Goal: Task Accomplishment & Management: Manage account settings

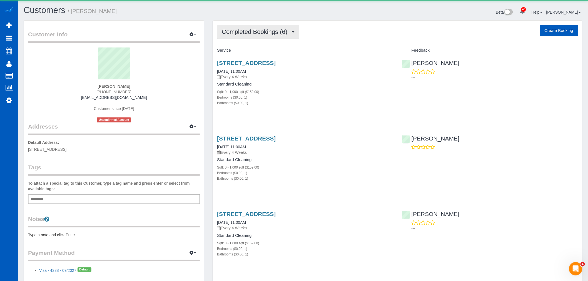
click at [250, 32] on span "Completed Bookings (6)" at bounding box center [256, 31] width 68 height 7
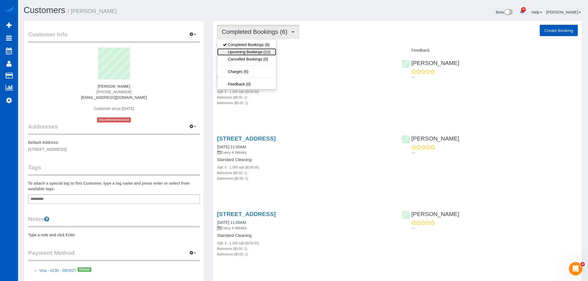
click at [257, 49] on link "Upcoming Bookings (11)" at bounding box center [246, 51] width 59 height 7
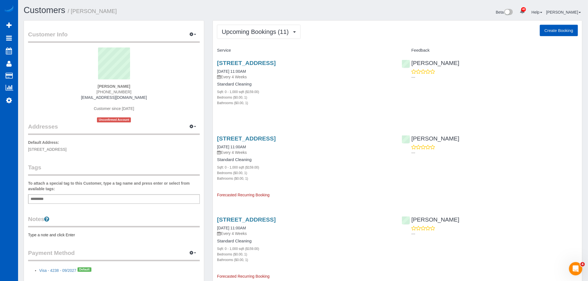
drag, startPoint x: 264, startPoint y: 21, endPoint x: 262, endPoint y: 24, distance: 3.4
drag, startPoint x: 262, startPoint y: 24, endPoint x: 244, endPoint y: 32, distance: 19.4
click at [244, 32] on span "Upcoming Bookings (11)" at bounding box center [257, 31] width 70 height 7
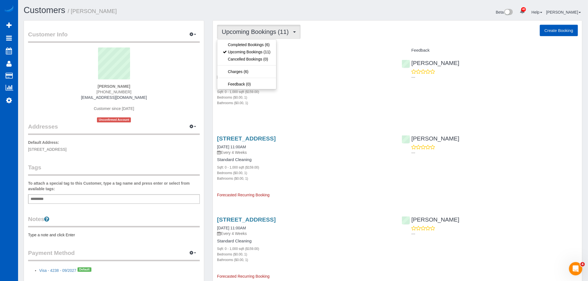
click at [336, 87] on div "Standard Cleaning Sqft: 0 - 1,000 sqft ($159.00) Bedrooms ($0.00, 1) Bathrooms …" at bounding box center [305, 94] width 176 height 24
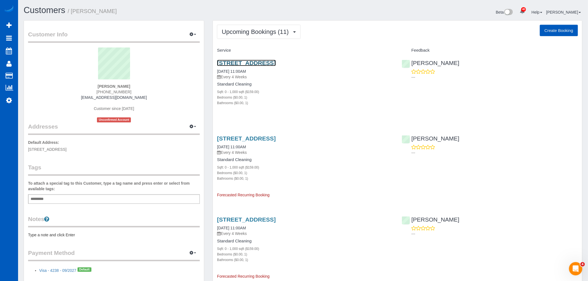
click at [242, 63] on link "3501 Pacific Hwy E, Fife, WA 98424" at bounding box center [246, 63] width 59 height 6
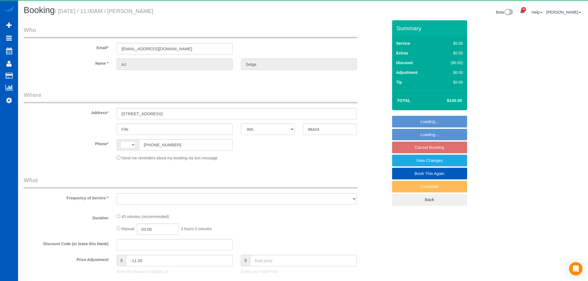
select select "WA"
select select "string:[GEOGRAPHIC_DATA]"
select select "object:1119"
select select "string:fspay-22c1890e-170f-46e1-ac2a-82d5c0ec1956"
select select "6106"
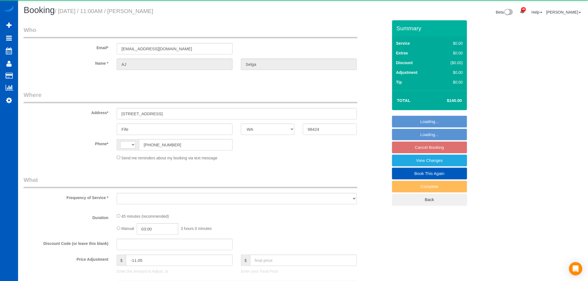
select select "199"
select select "spot2"
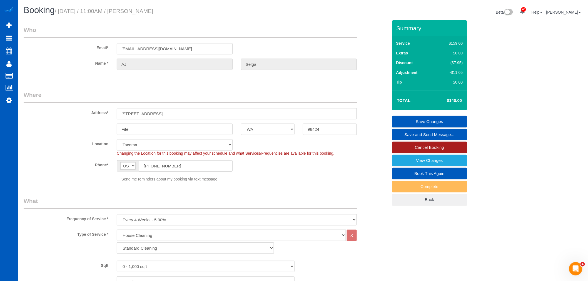
click at [437, 149] on link "Cancel Booking" at bounding box center [429, 148] width 75 height 12
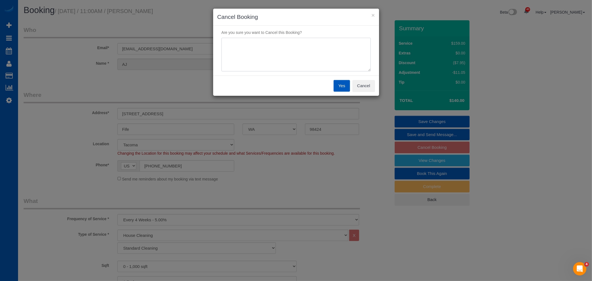
click at [227, 54] on textarea at bounding box center [296, 55] width 149 height 34
click at [230, 46] on textarea at bounding box center [296, 55] width 149 height 34
type textarea "moving"
click at [339, 82] on button "Yes" at bounding box center [342, 86] width 16 height 12
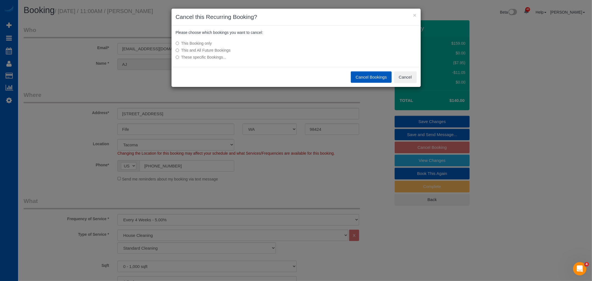
click at [207, 51] on label "This and All Future Bookings" at bounding box center [255, 50] width 158 height 6
click at [370, 76] on button "Cancel Bookings" at bounding box center [371, 77] width 41 height 12
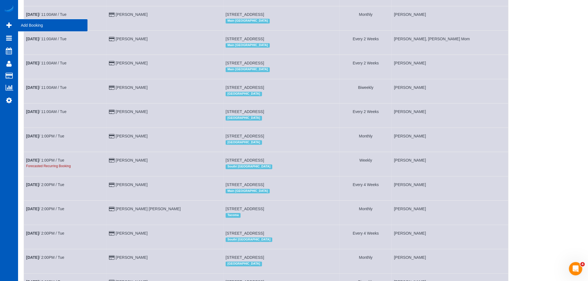
scroll to position [399, 0]
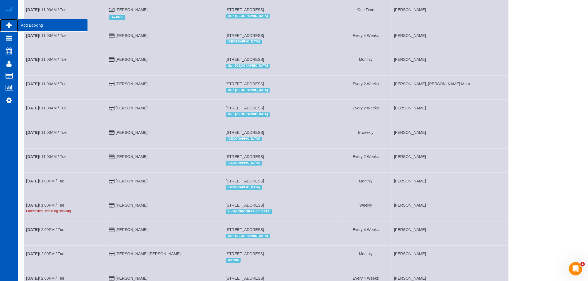
click at [32, 27] on span "Add Booking" at bounding box center [52, 25] width 69 height 13
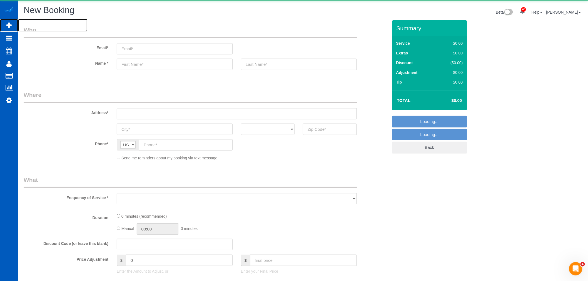
select select "object:2292"
select select "199"
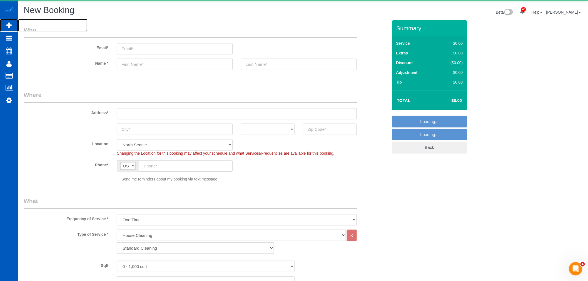
select select "object:2552"
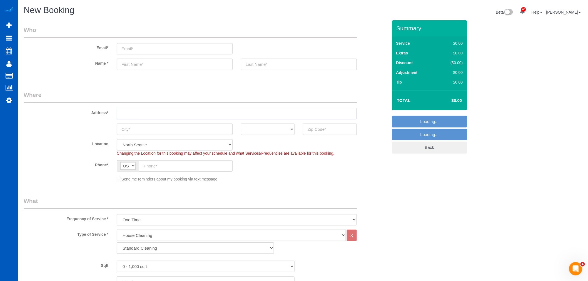
click at [148, 119] on input "text" at bounding box center [237, 113] width 240 height 11
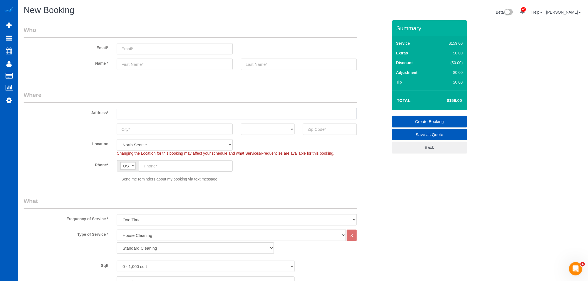
click at [141, 112] on input "text" at bounding box center [237, 113] width 240 height 11
paste input "[STREET_ADDRESS][PERSON_NAME][PERSON_NAME]"
drag, startPoint x: 177, startPoint y: 112, endPoint x: 165, endPoint y: 113, distance: 12.0
click at [165, 113] on input "[STREET_ADDRESS][PERSON_NAME][PERSON_NAME]" at bounding box center [237, 113] width 240 height 11
type input "[STREET_ADDRESS][PERSON_NAME][PERSON_NAME]"
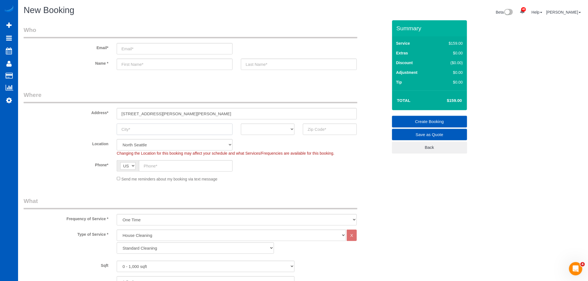
click at [144, 132] on input "text" at bounding box center [175, 129] width 116 height 11
paste input "[PERSON_NAME]"
type input "[PERSON_NAME]"
drag, startPoint x: 186, startPoint y: 113, endPoint x: 207, endPoint y: 114, distance: 21.2
click at [207, 114] on input "[STREET_ADDRESS][PERSON_NAME][PERSON_NAME]" at bounding box center [237, 113] width 240 height 11
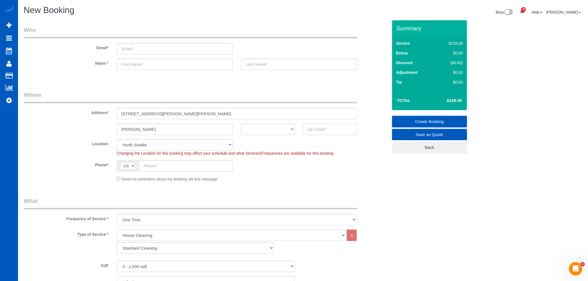
click at [314, 128] on input "text" at bounding box center [330, 129] width 54 height 11
paste input "75474"
type input "75474"
click at [262, 128] on select "AK AL AR AZ CA CO CT DC DE [GEOGRAPHIC_DATA] [GEOGRAPHIC_DATA] HI IA ID IL IN K…" at bounding box center [268, 129] width 54 height 11
select select "?"
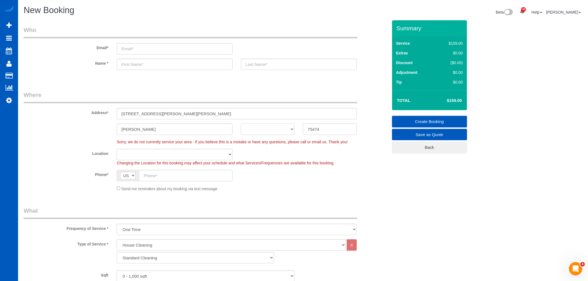
select select "object:2643"
click at [241, 124] on select "AK AL AR AZ CA CO CT DC DE [GEOGRAPHIC_DATA] [GEOGRAPHIC_DATA] HI IA ID IL IN K…" at bounding box center [268, 129] width 54 height 11
click at [270, 131] on select "AK AL AR AZ CA CO CT DC DE [GEOGRAPHIC_DATA] [GEOGRAPHIC_DATA] HI IA ID IL IN K…" at bounding box center [268, 129] width 54 height 11
select select "[GEOGRAPHIC_DATA]"
click at [241, 124] on select "AK AL AR AZ CA CO CT DC DE [GEOGRAPHIC_DATA] [GEOGRAPHIC_DATA] HI IA ID IL IN K…" at bounding box center [268, 129] width 54 height 11
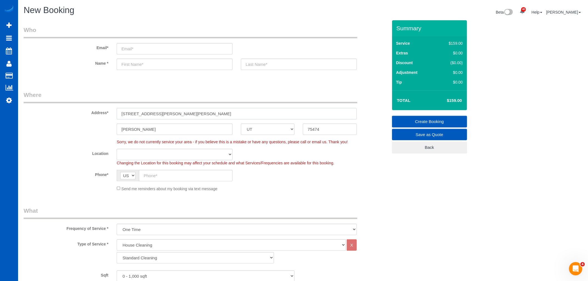
drag, startPoint x: 216, startPoint y: 111, endPoint x: 160, endPoint y: 118, distance: 56.3
click at [160, 118] on input "[STREET_ADDRESS][PERSON_NAME][PERSON_NAME]" at bounding box center [237, 113] width 240 height 11
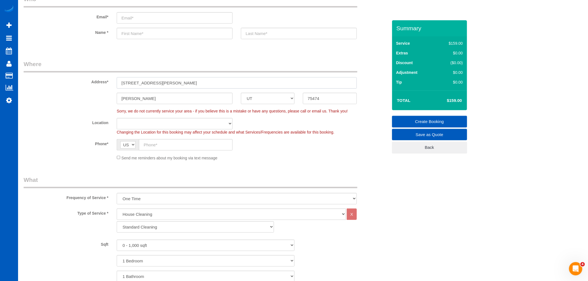
type input "[STREET_ADDRESS][PERSON_NAME]"
click at [155, 120] on select "North [GEOGRAPHIC_DATA] [GEOGRAPHIC_DATA] [GEOGRAPHIC_DATA] [GEOGRAPHIC_DATA] […" at bounding box center [175, 123] width 116 height 11
select select "331"
click at [117, 118] on select "North [GEOGRAPHIC_DATA] [GEOGRAPHIC_DATA] [GEOGRAPHIC_DATA] [GEOGRAPHIC_DATA] […" at bounding box center [175, 123] width 116 height 11
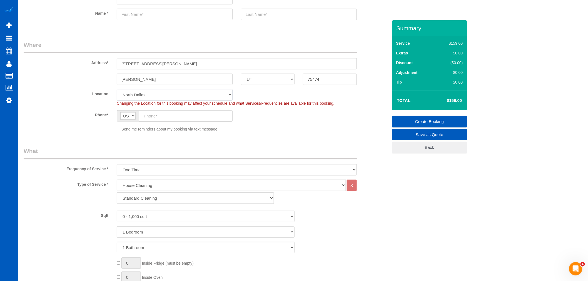
select select "object:2844"
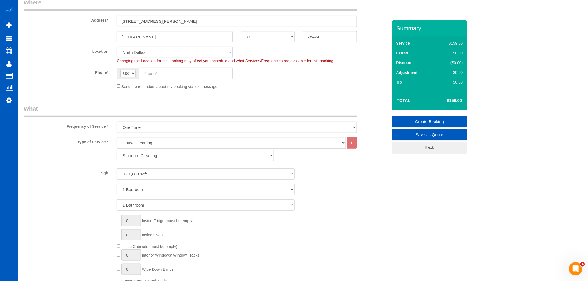
scroll to position [154, 0]
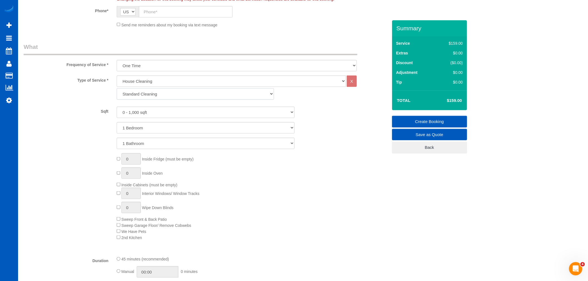
click at [137, 98] on select "Standard Cleaning Deep Cleaning Move In/ Out Cleaning" at bounding box center [195, 93] width 157 height 11
select select "367"
click at [117, 89] on select "Standard Cleaning Deep Cleaning Move In/ Out Cleaning" at bounding box center [195, 93] width 157 height 11
click at [152, 114] on select "0 - 1,000 sqft 1,001 - 1,500 sqft 1,501 - 2,000 sqft 2,001 - 2,500 sqft 2,501 -…" at bounding box center [206, 112] width 178 height 11
select select "2001"
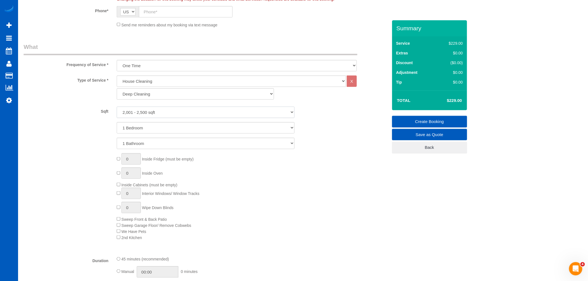
click at [117, 107] on select "0 - 1,000 sqft 1,001 - 1,500 sqft 1,501 - 2,000 sqft 2,001 - 2,500 sqft 2,501 -…" at bounding box center [206, 112] width 178 height 11
click at [139, 127] on select "1 Bedroom 2 Bedrooms 3 Bedrooms 4 Bedrooms 5 Bedrooms 6 Bedrooms 7 Bedrooms" at bounding box center [206, 127] width 178 height 11
select select "3"
click at [117, 122] on select "1 Bedroom 2 Bedrooms 3 Bedrooms 4 Bedrooms 5 Bedrooms 6 Bedrooms 7 Bedrooms" at bounding box center [206, 127] width 178 height 11
click at [138, 143] on select "1 Bathroom 2 Bathrooms 3 Bathrooms 4 Bathrooms 5 Bathrooms 6 Bathrooms 7 Bathro…" at bounding box center [206, 143] width 178 height 11
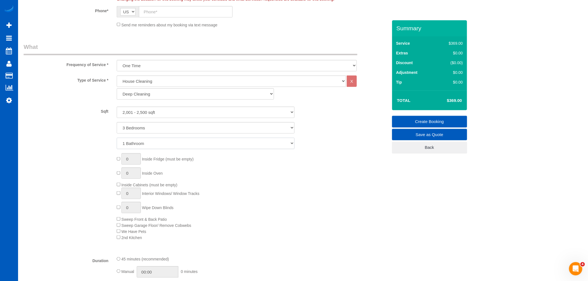
select select "3"
click at [117, 138] on select "1 Bathroom 2 Bathrooms 3 Bathrooms 4 Bathrooms 5 Bathrooms 6 Bathrooms 7 Bathro…" at bounding box center [206, 143] width 178 height 11
click at [255, 181] on div "0 Inside Fridge (must be empty) 0 Inside Oven Inside Cabinets (must be empty) 0…" at bounding box center [251, 196] width 279 height 87
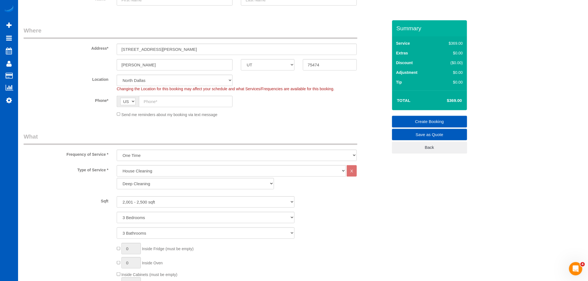
scroll to position [62, 0]
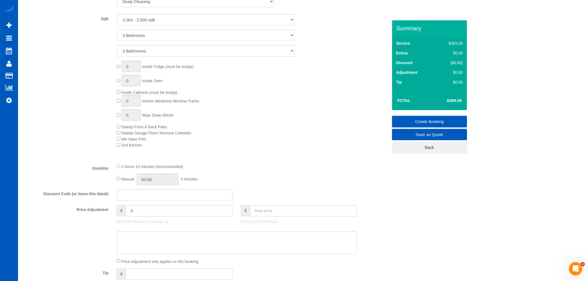
click at [279, 184] on div "Manual 00:00 0 minutes" at bounding box center [237, 179] width 240 height 11
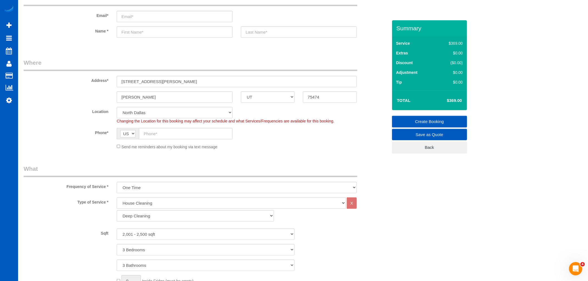
scroll to position [31, 0]
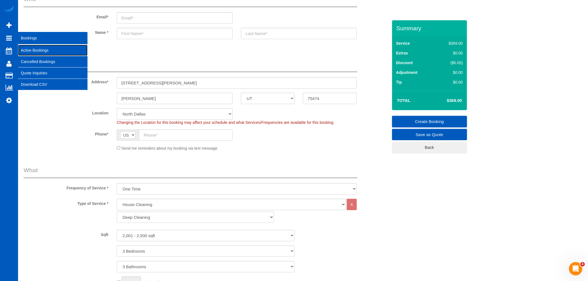
click at [29, 47] on link "Active Bookings" at bounding box center [52, 50] width 69 height 11
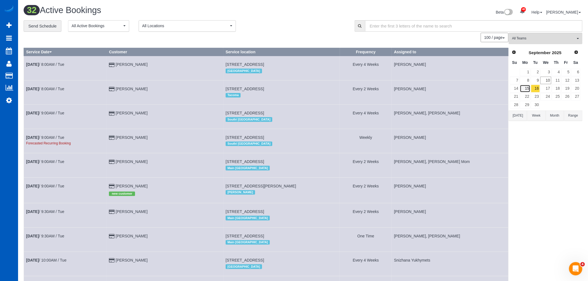
click at [525, 88] on link "15" at bounding box center [525, 88] width 10 height 7
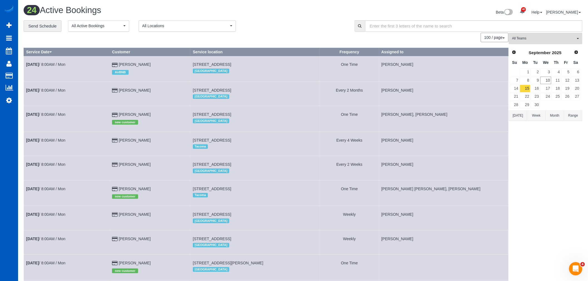
click at [524, 42] on button "All Teams" at bounding box center [546, 38] width 74 height 11
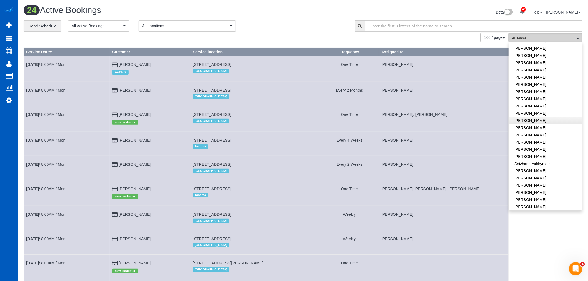
scroll to position [307, 0]
click at [536, 66] on link "[PERSON_NAME]" at bounding box center [545, 69] width 73 height 7
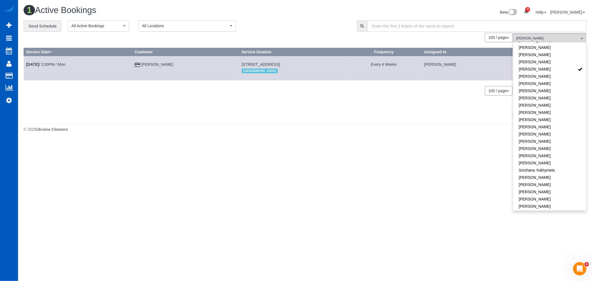
click at [416, 171] on body "40 Beta Your Notifications You have 0 alerts × You have 1 to charge for [DATE] …" at bounding box center [296, 140] width 592 height 281
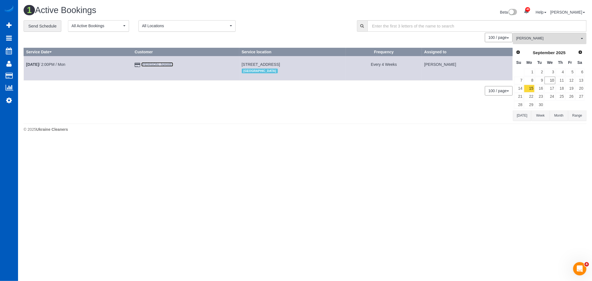
click at [149, 66] on link "[PERSON_NAME]" at bounding box center [157, 64] width 32 height 4
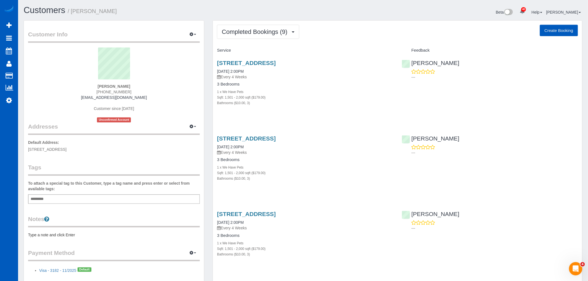
click at [260, 34] on span "Completed Bookings (9)" at bounding box center [256, 31] width 68 height 7
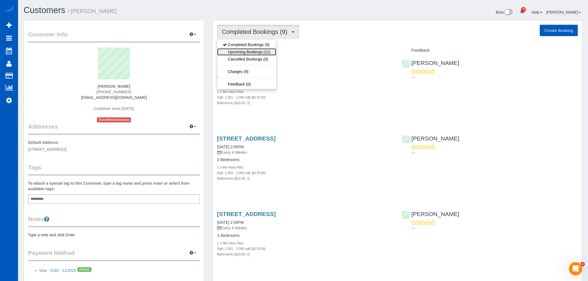
click at [259, 51] on link "Upcoming Bookings (11)" at bounding box center [246, 51] width 59 height 7
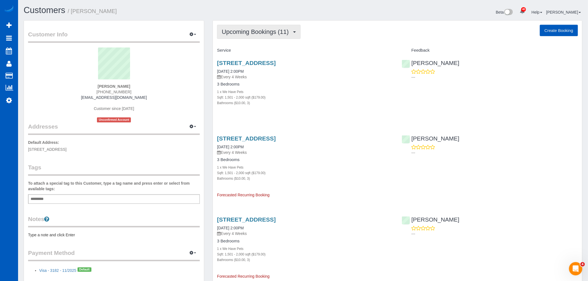
click at [249, 36] on button "Upcoming Bookings (11)" at bounding box center [259, 32] width 84 height 14
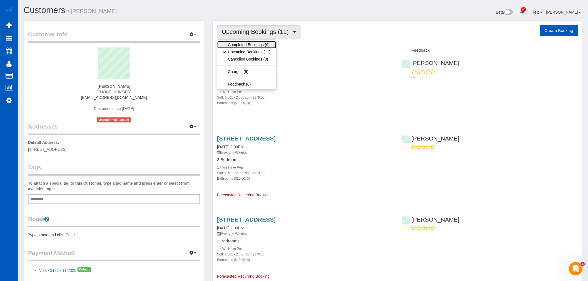
click at [246, 42] on link "Completed Bookings (9)" at bounding box center [246, 44] width 59 height 7
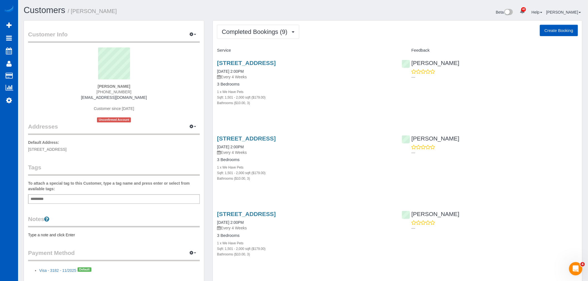
click at [27, 33] on div "Customer Info Edit Contact Info Send Message Email Preferences Special Sales Ta…" at bounding box center [114, 155] width 180 height 268
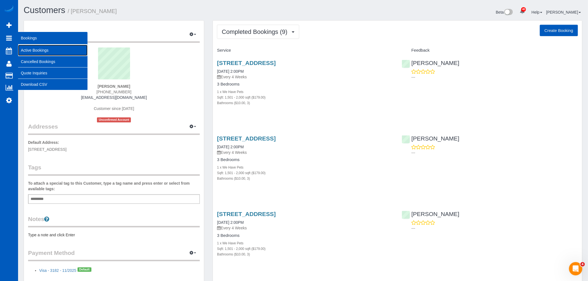
click at [33, 50] on link "Active Bookings" at bounding box center [52, 50] width 69 height 11
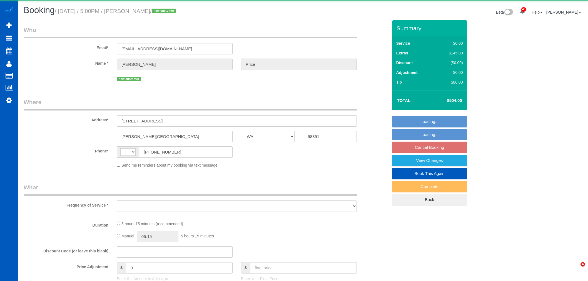
select select "WA"
select select "string:[GEOGRAPHIC_DATA]"
select select "object:4439"
select select "string:fspay-48b34d72-6a3c-40f0-a287-4eb9aab13f94"
select select "199"
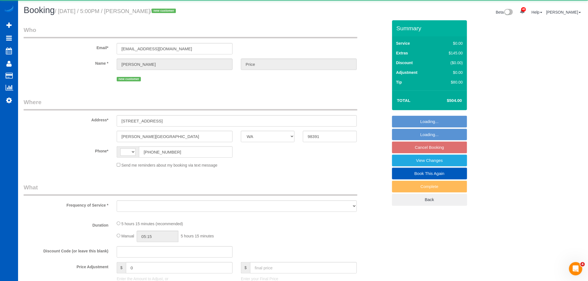
select select "1001"
select select "3"
select select "2"
select select "spot1"
select select "number:8"
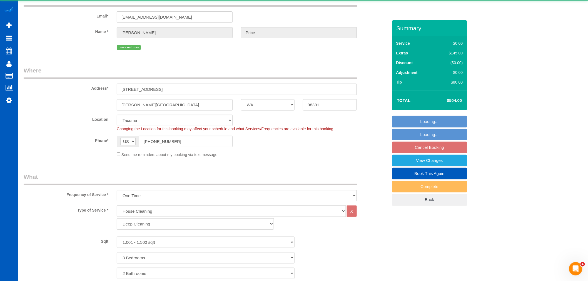
select select "1001"
select select "3"
select select "2"
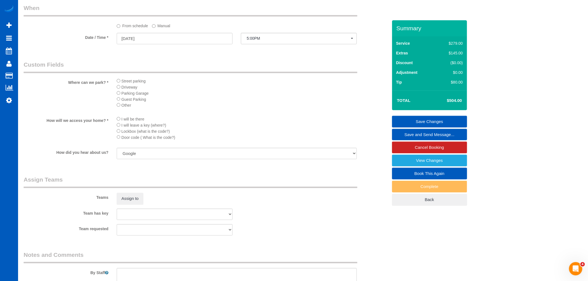
scroll to position [617, 0]
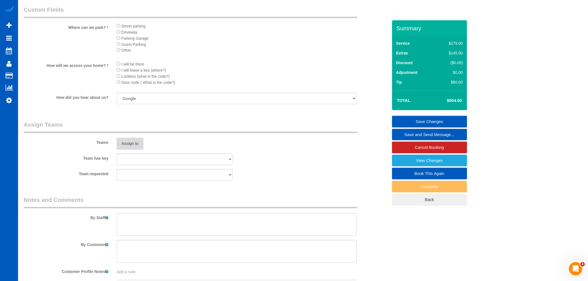
click at [137, 149] on button "Assign to" at bounding box center [130, 144] width 27 height 12
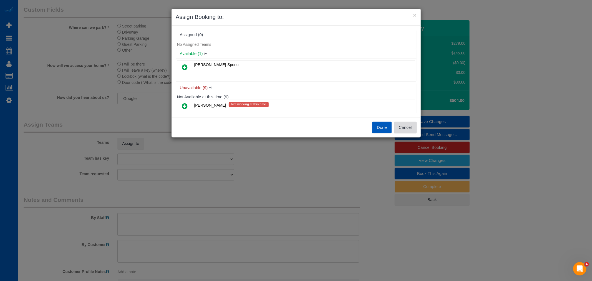
click at [415, 123] on button "Cancel" at bounding box center [405, 128] width 22 height 12
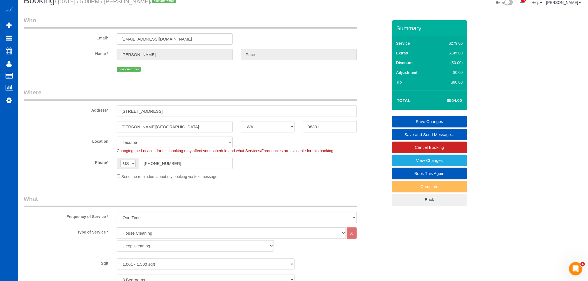
scroll to position [0, 0]
